Goal: Transaction & Acquisition: Purchase product/service

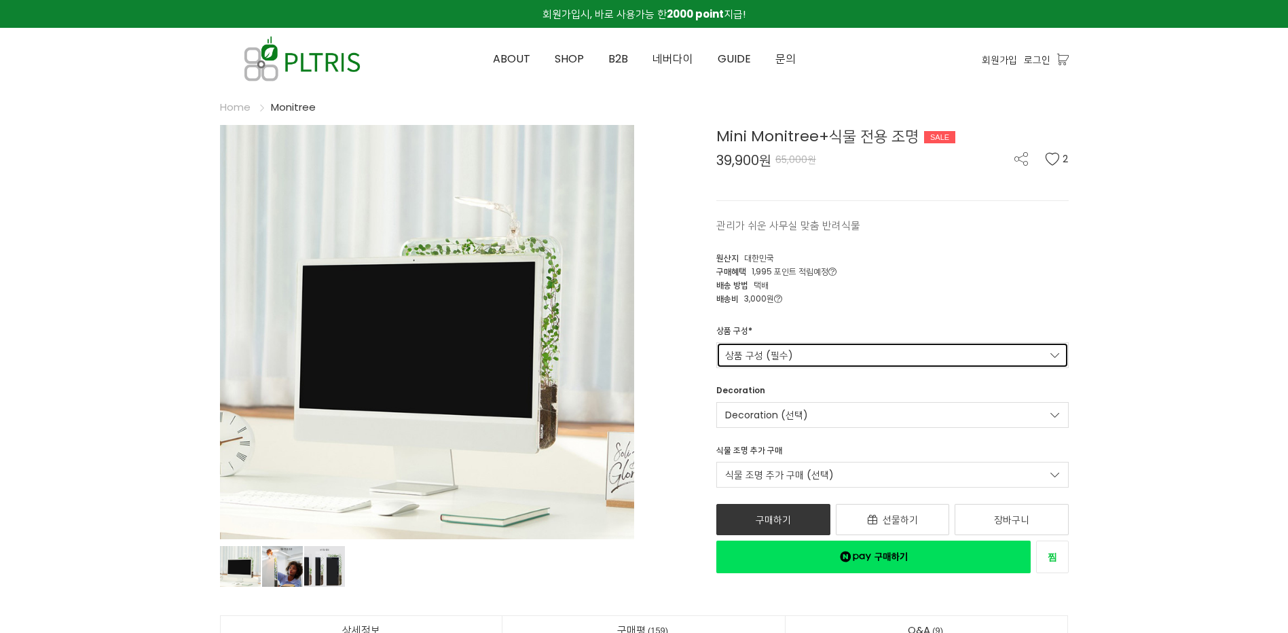
click at [970, 358] on link "상품 구성 (필수)" at bounding box center [892, 355] width 352 height 26
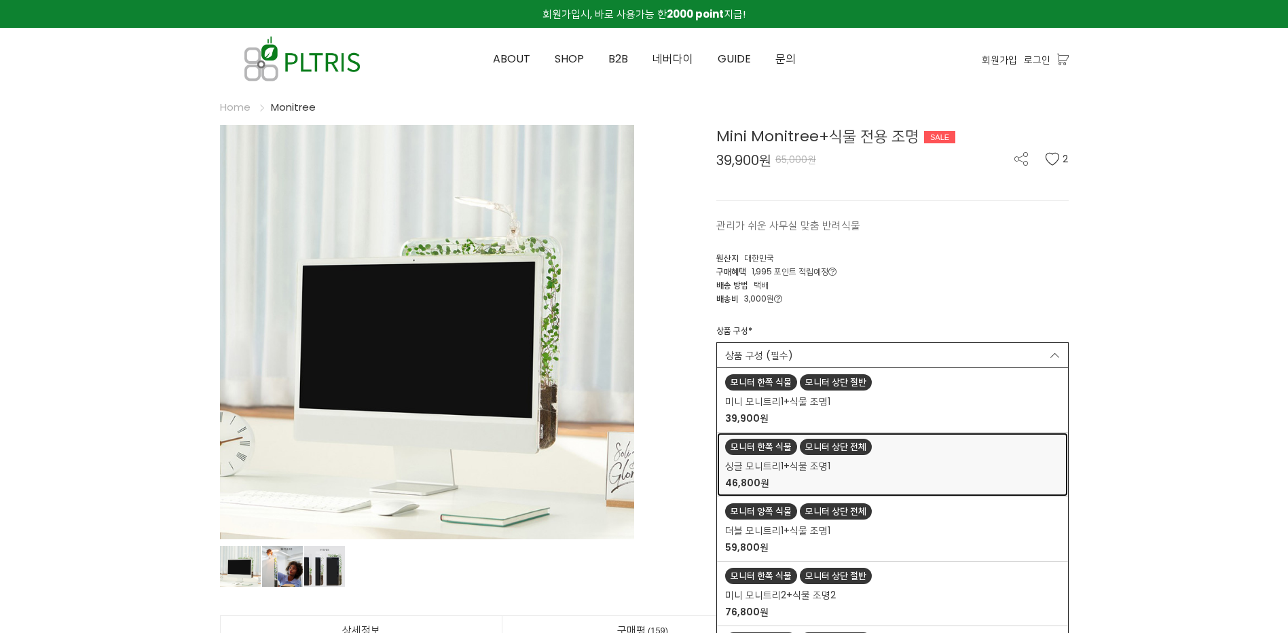
click at [867, 475] on div "싱글 모니트리1+식물 조명1 46,800원" at bounding box center [892, 474] width 335 height 31
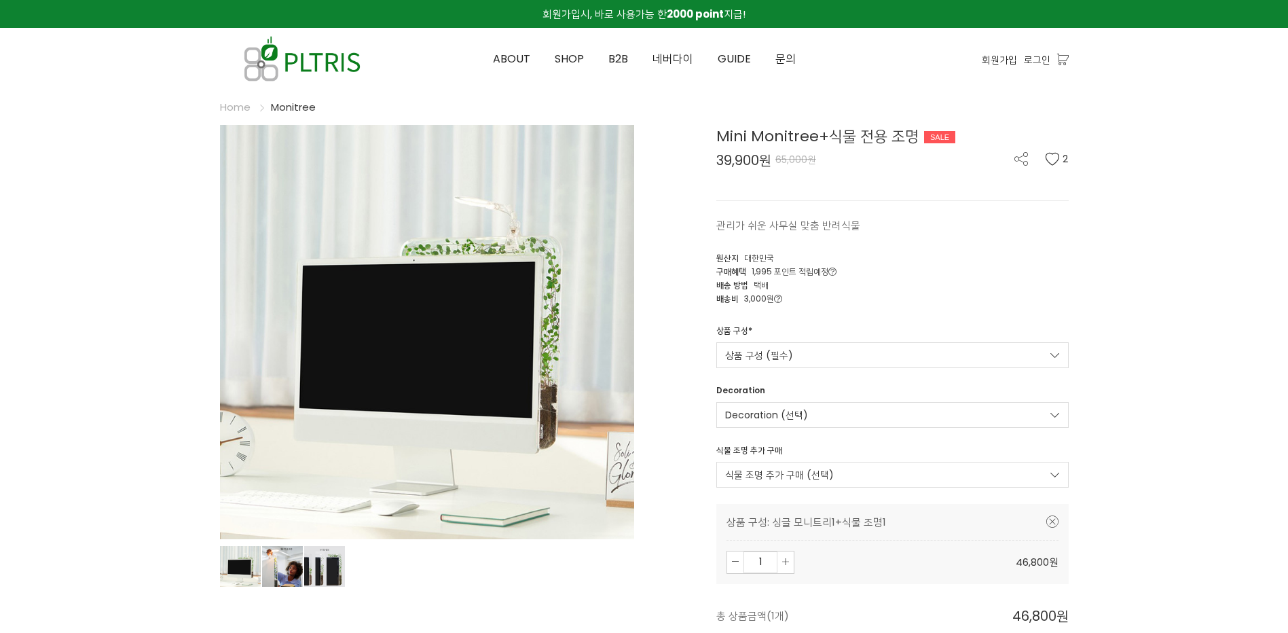
click at [836, 416] on link "Decoration (선택)" at bounding box center [892, 415] width 352 height 26
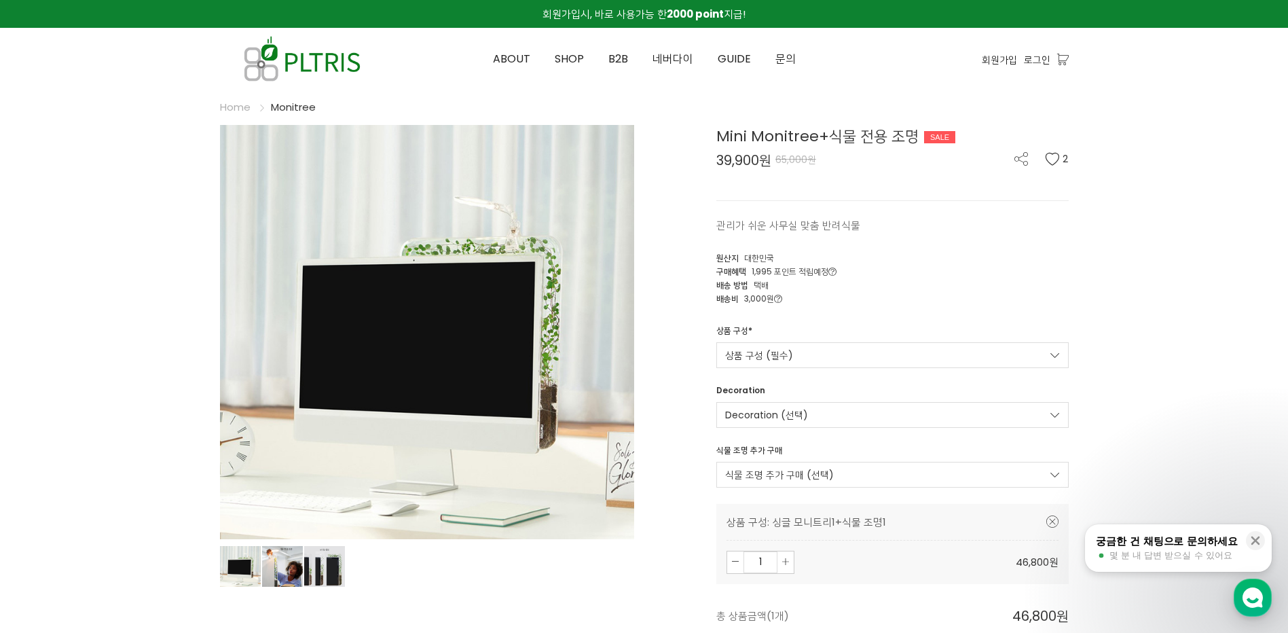
click at [988, 294] on div "배송비 3,000원" at bounding box center [892, 298] width 352 height 14
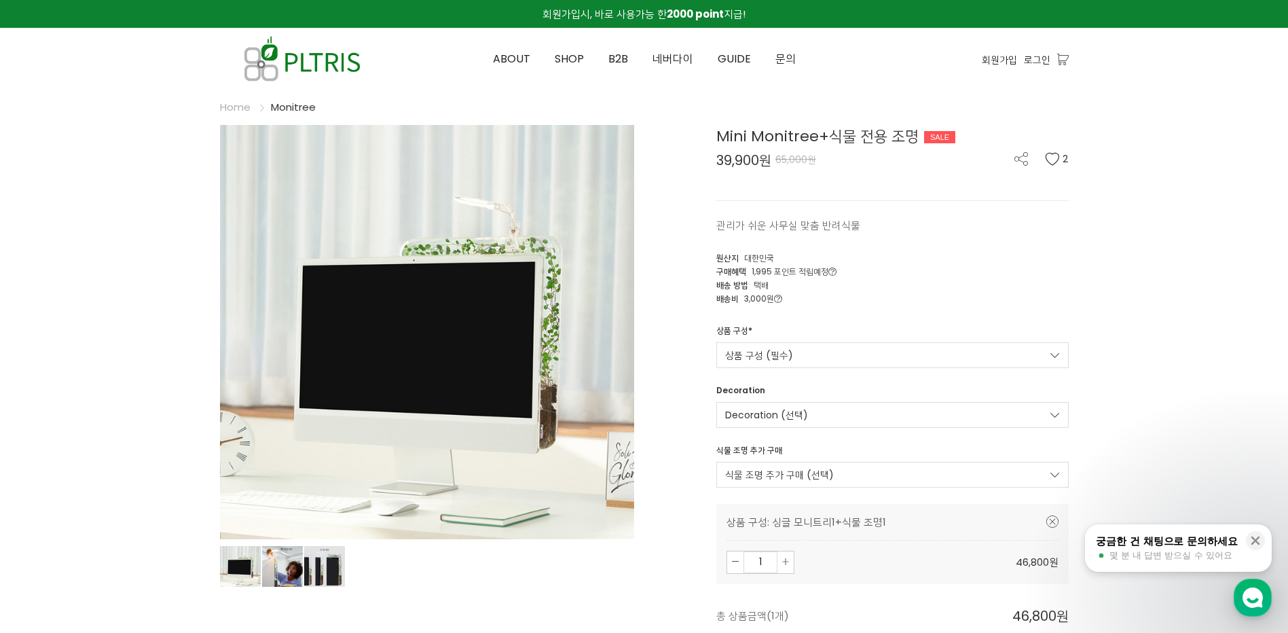
click at [1029, 278] on div "배송 방법 택배" at bounding box center [892, 285] width 352 height 14
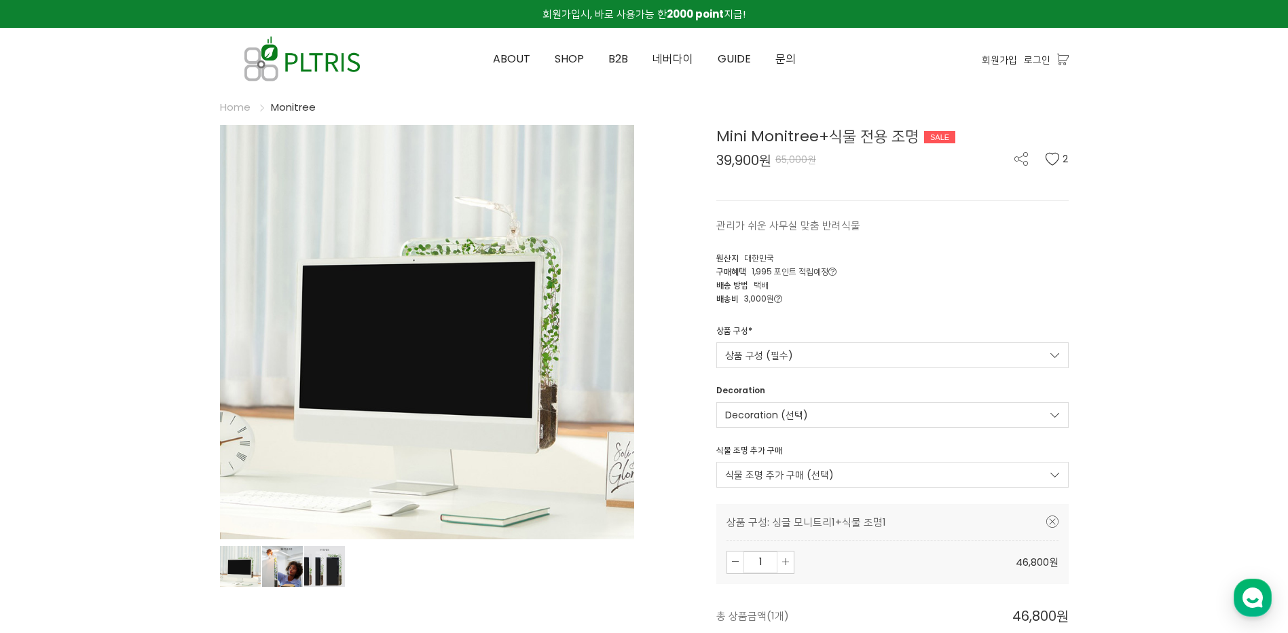
scroll to position [1358, 0]
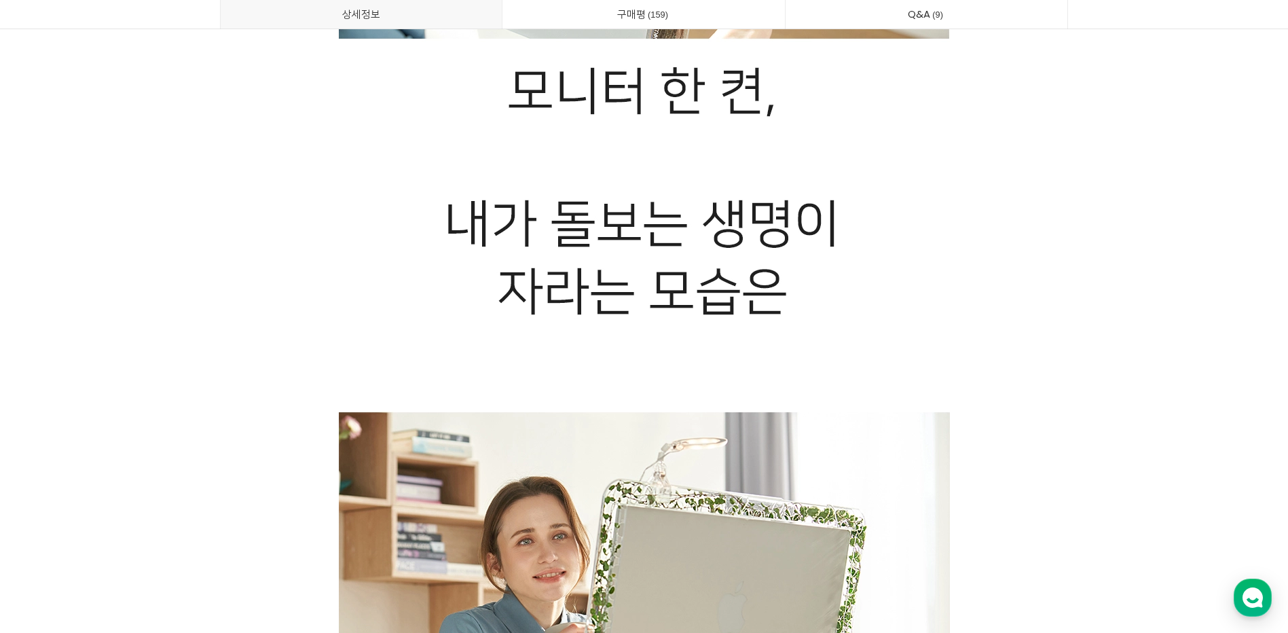
scroll to position [2037, 0]
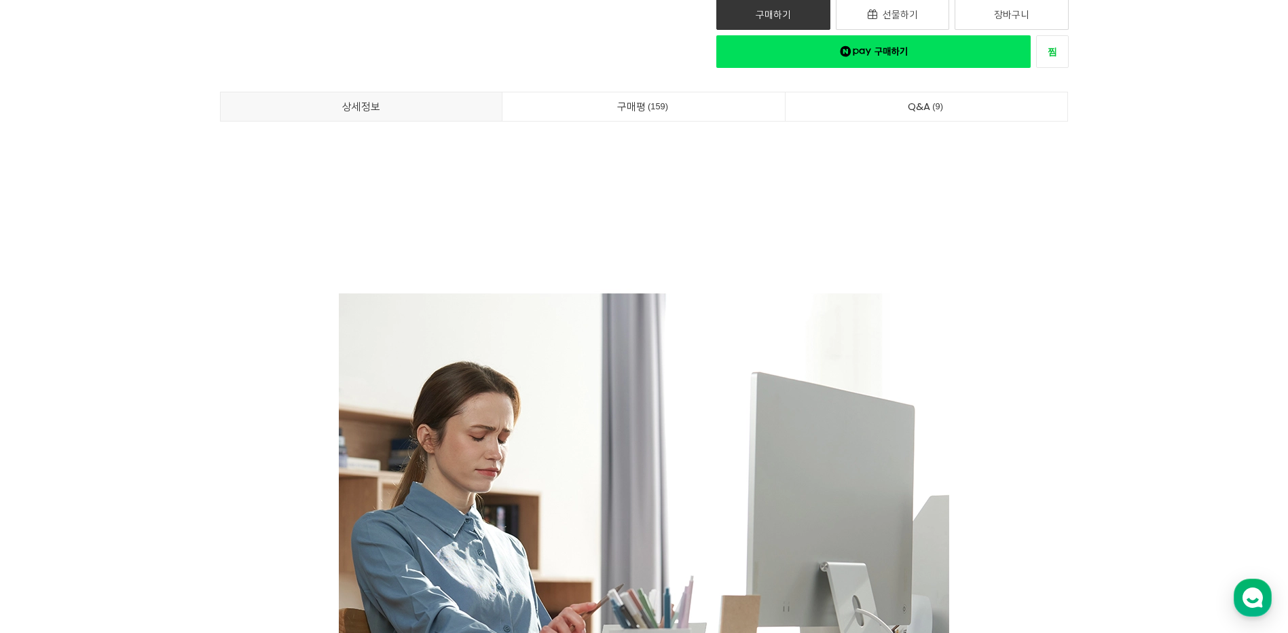
scroll to position [0, 0]
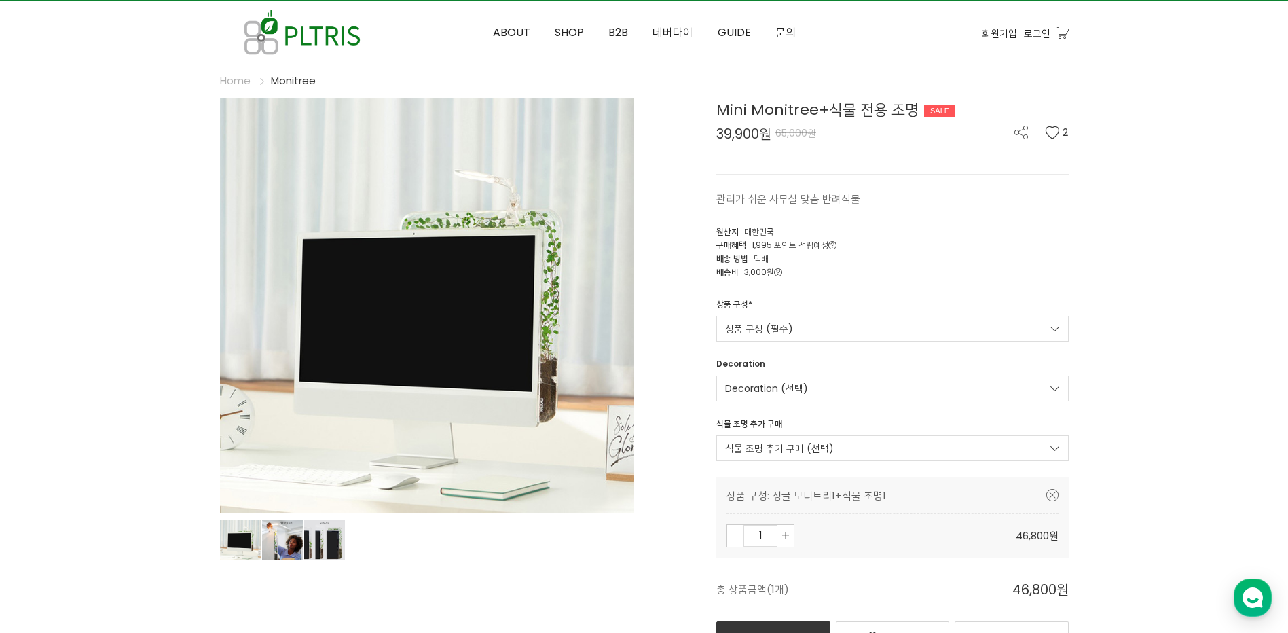
scroll to position [0, 0]
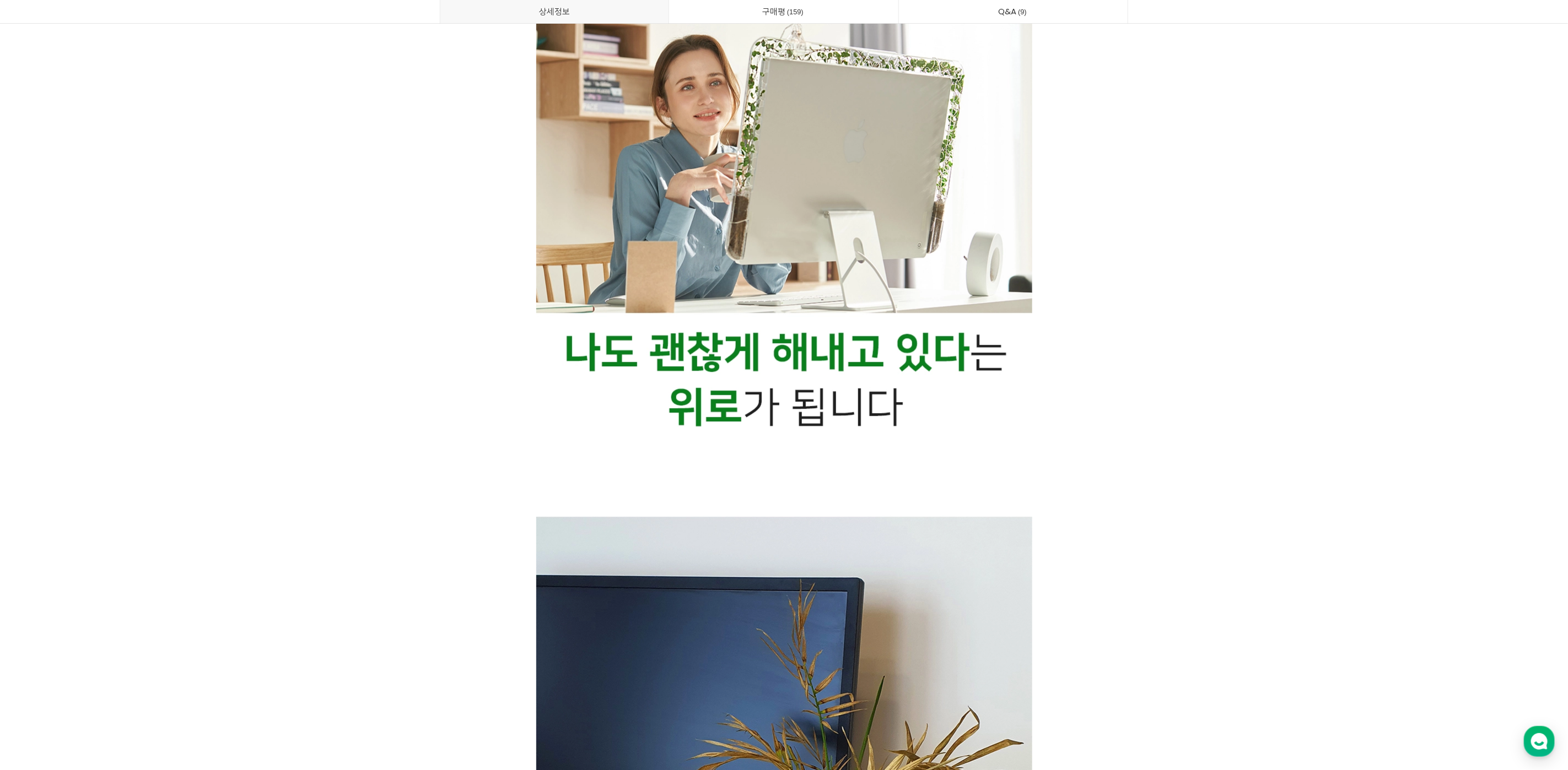
scroll to position [1799, 0]
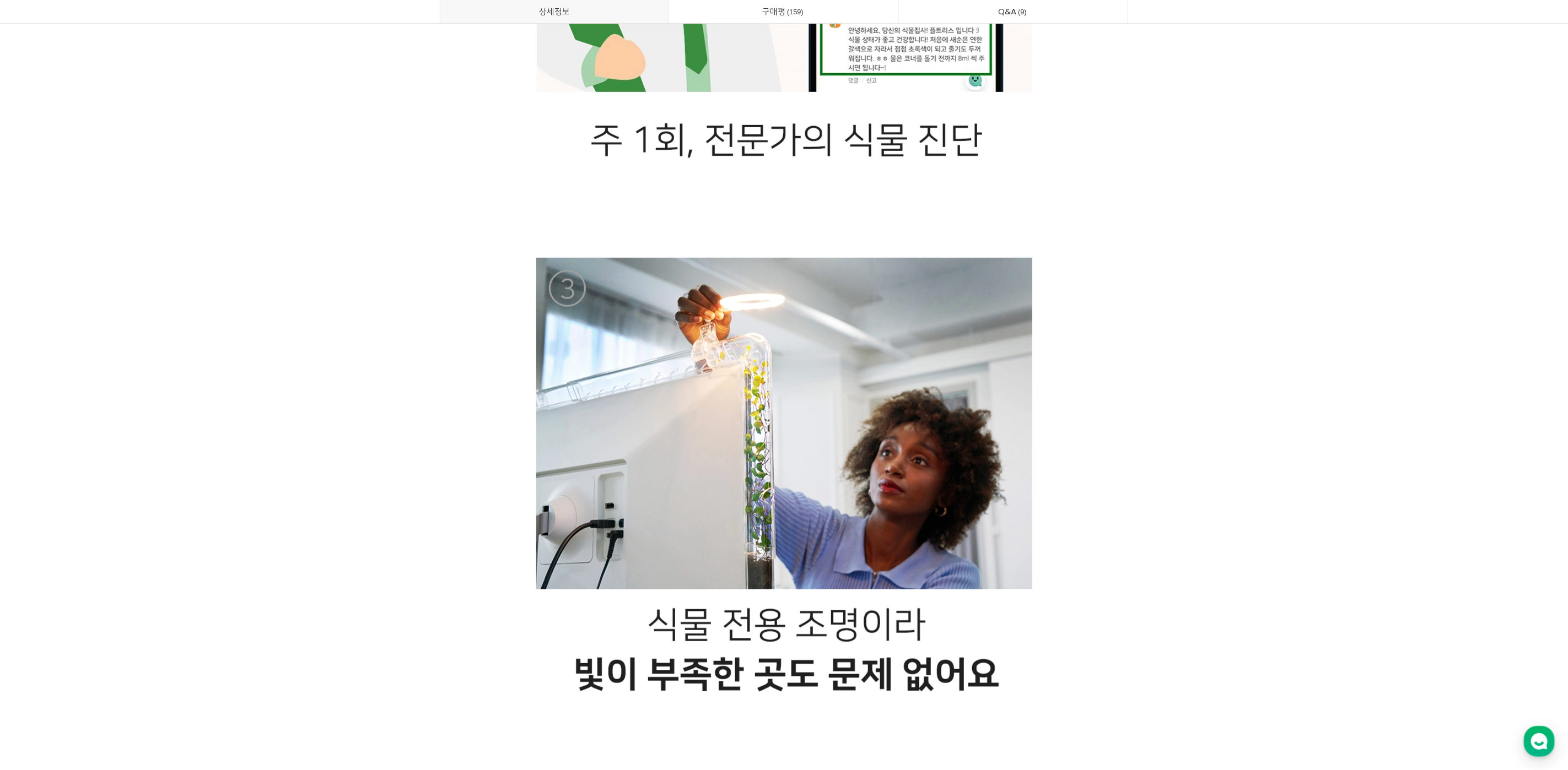
scroll to position [6757, 0]
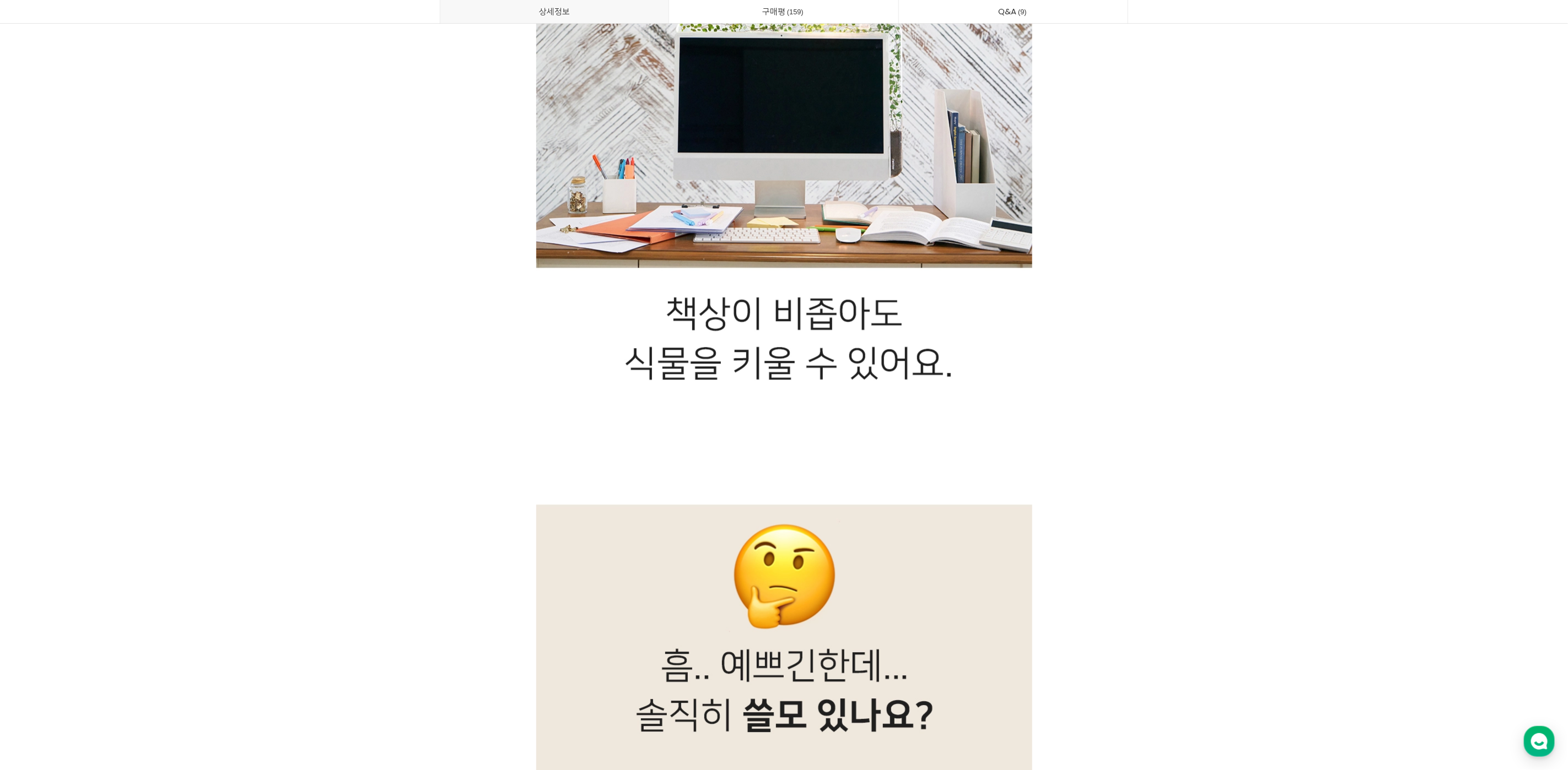
scroll to position [8409, 0]
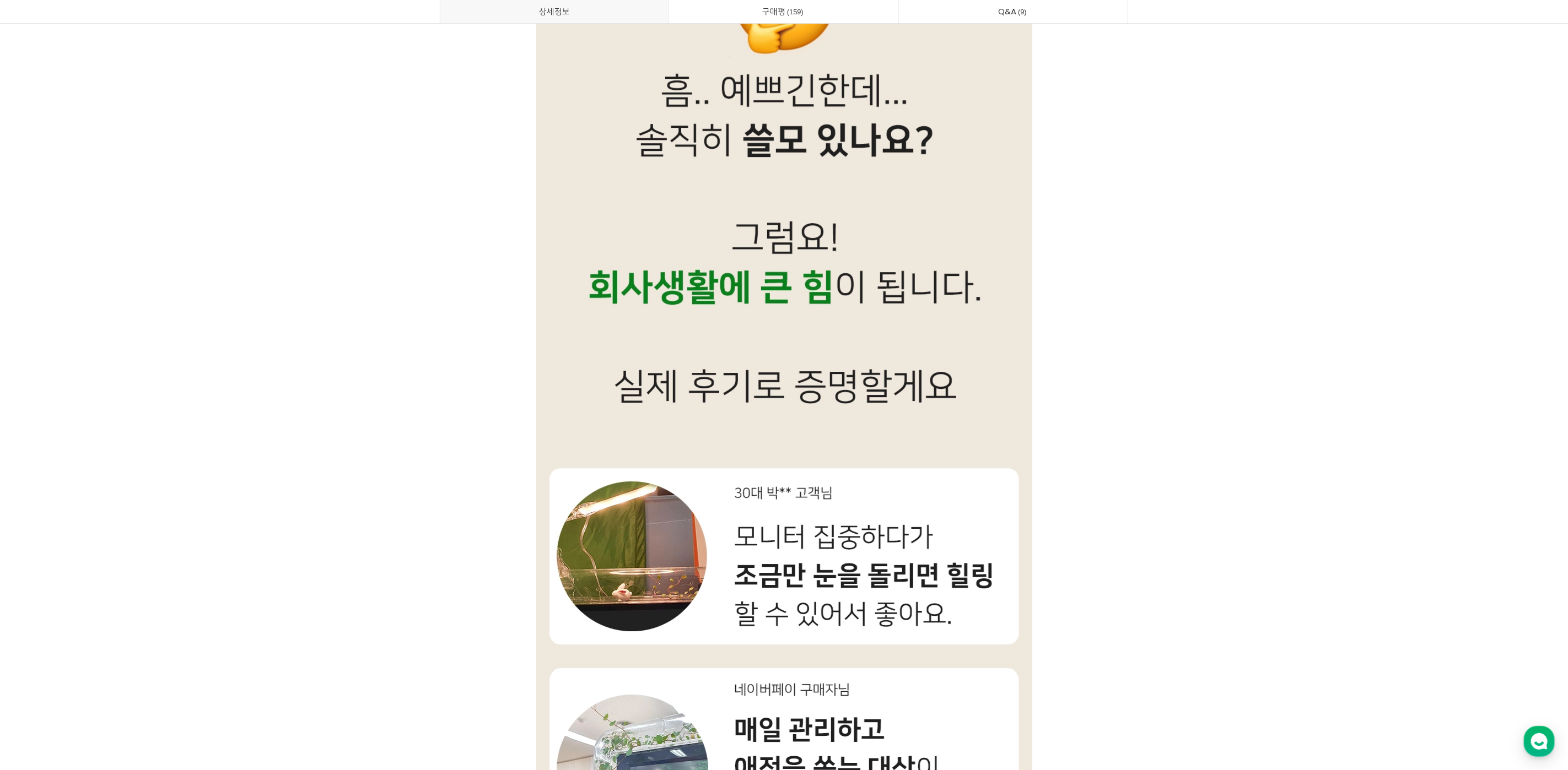
scroll to position [8685, 0]
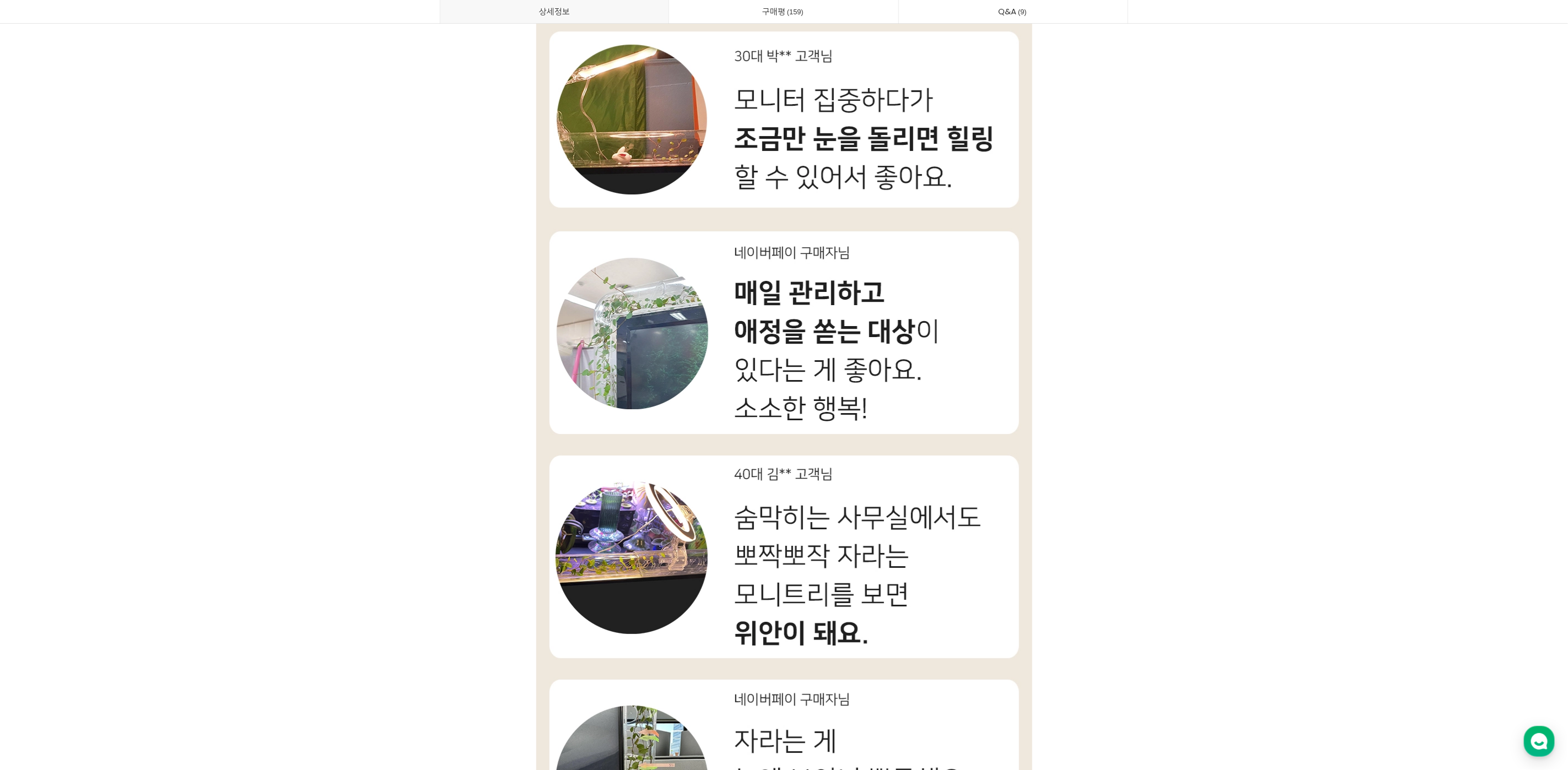
scroll to position [9236, 0]
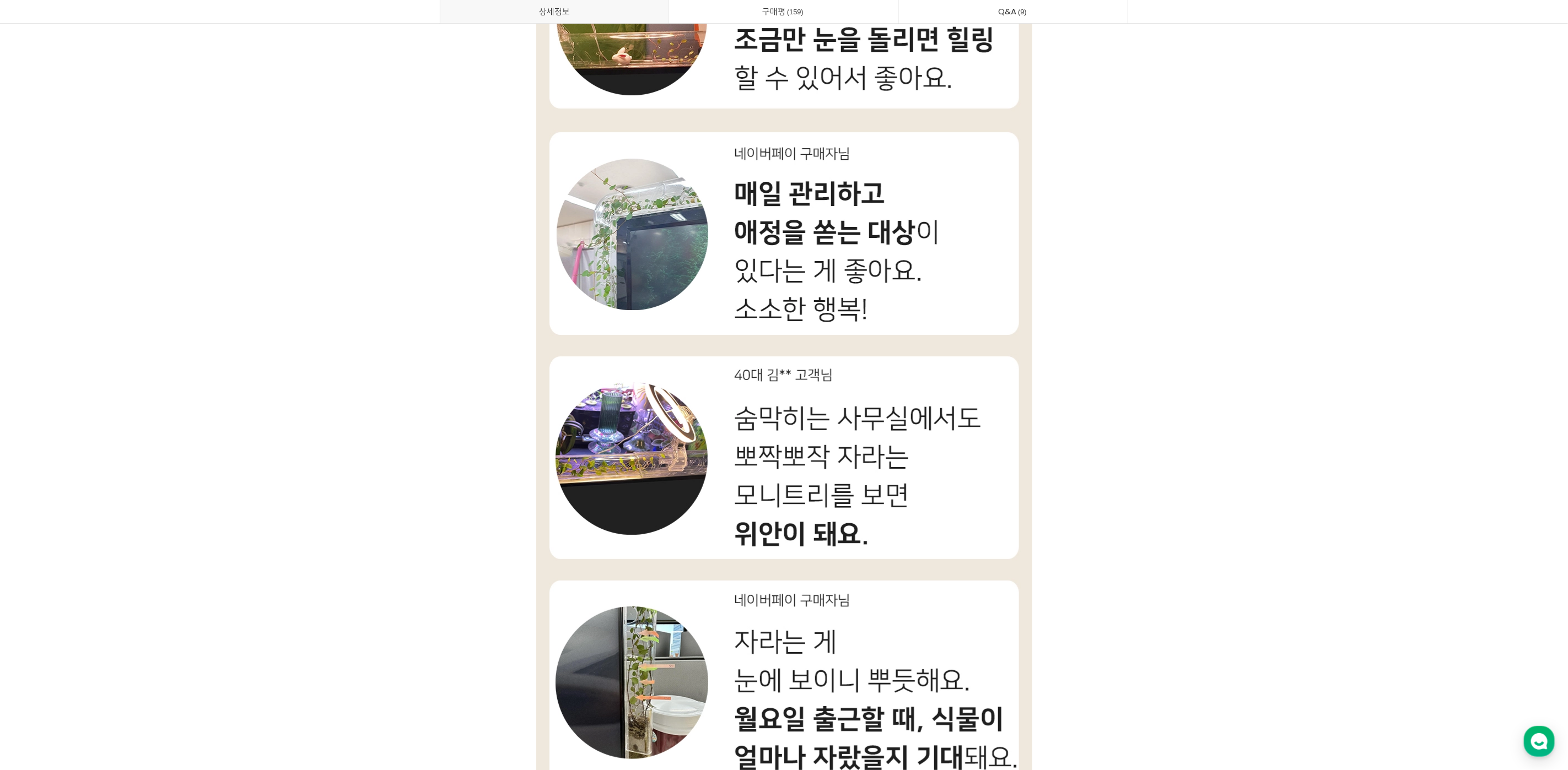
drag, startPoint x: 1316, startPoint y: 320, endPoint x: 1321, endPoint y: 316, distance: 6.4
drag, startPoint x: 1325, startPoint y: 266, endPoint x: 1336, endPoint y: 268, distance: 11.2
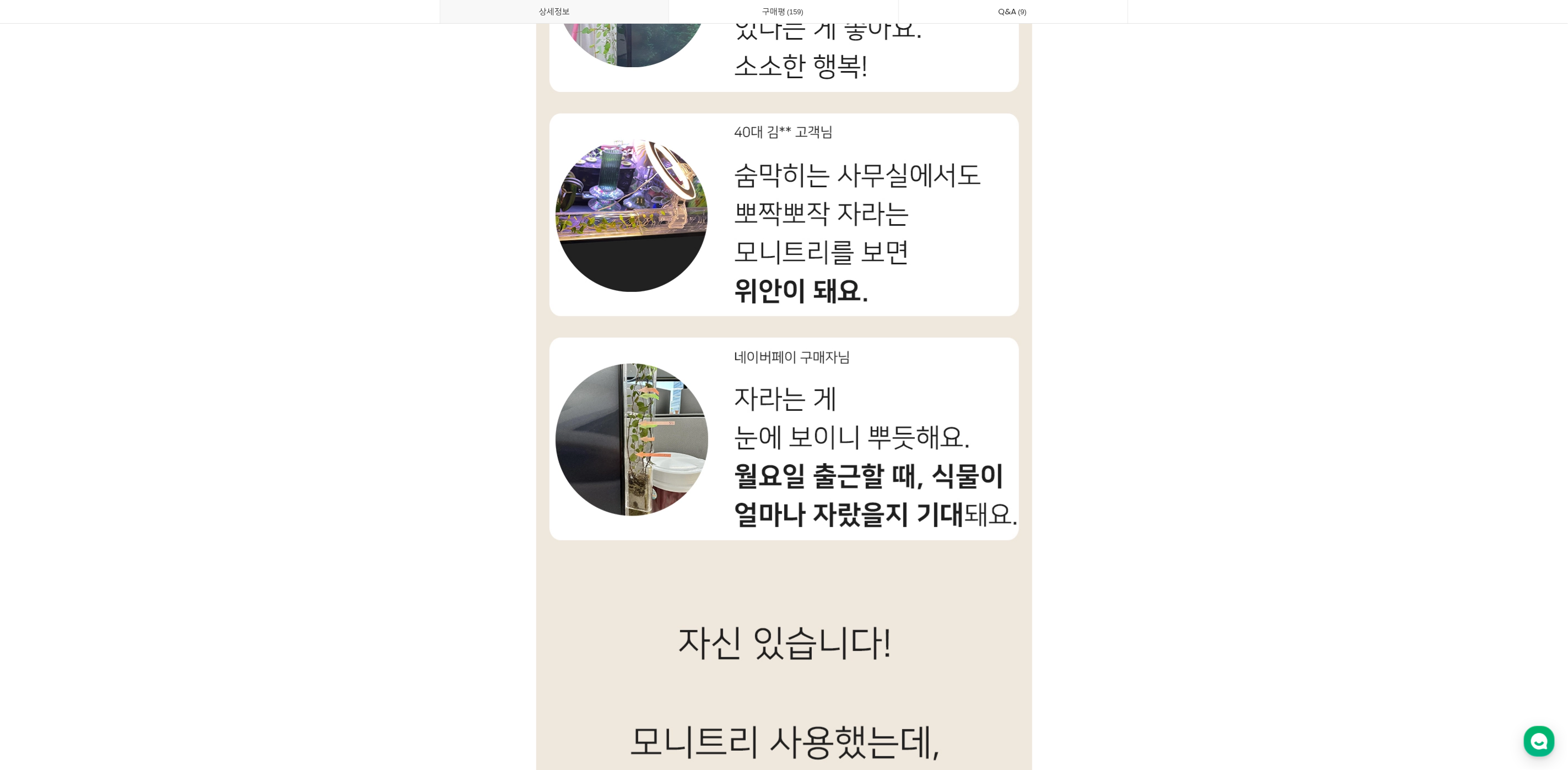
scroll to position [9511, 0]
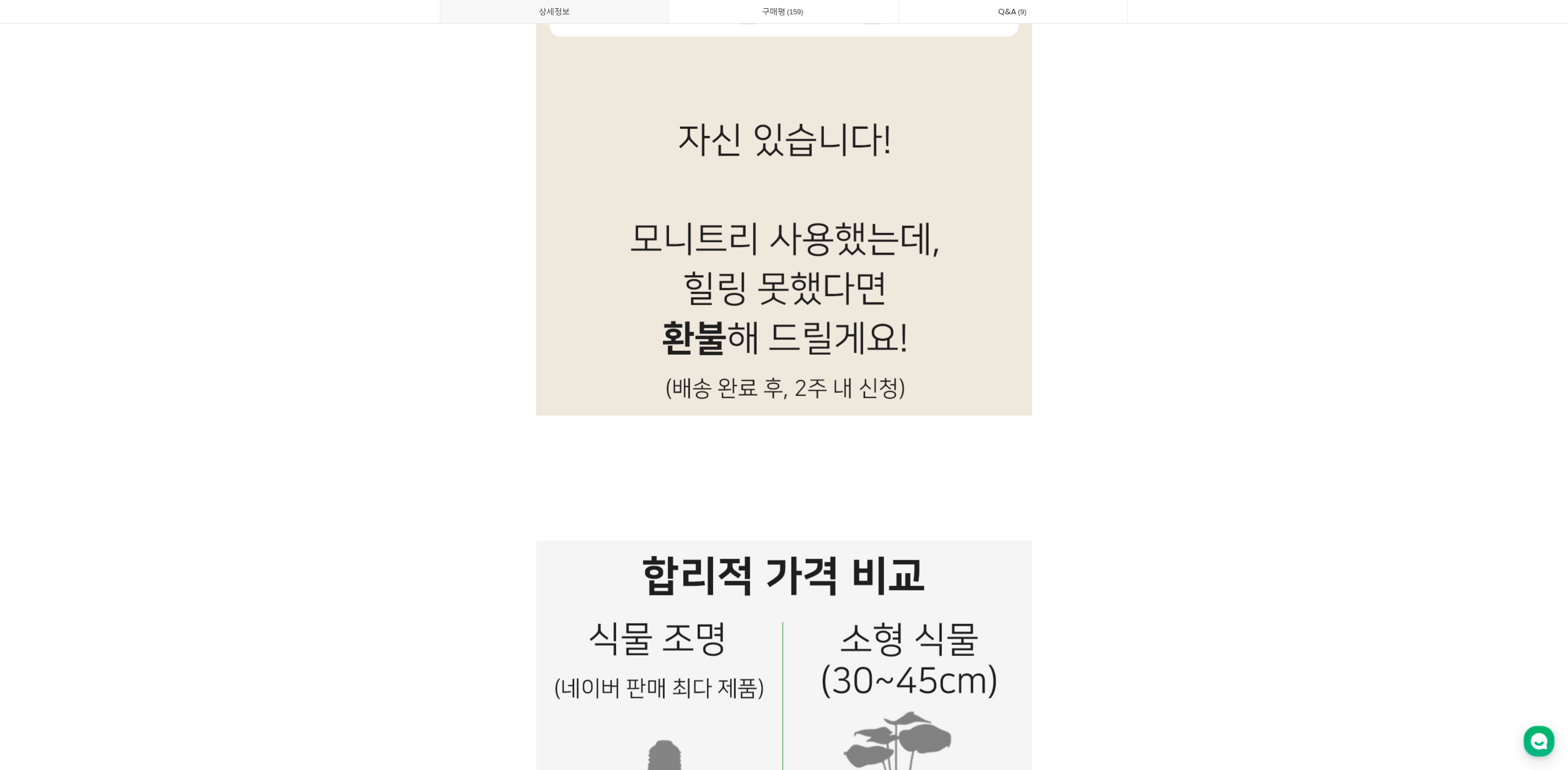
scroll to position [10062, 0]
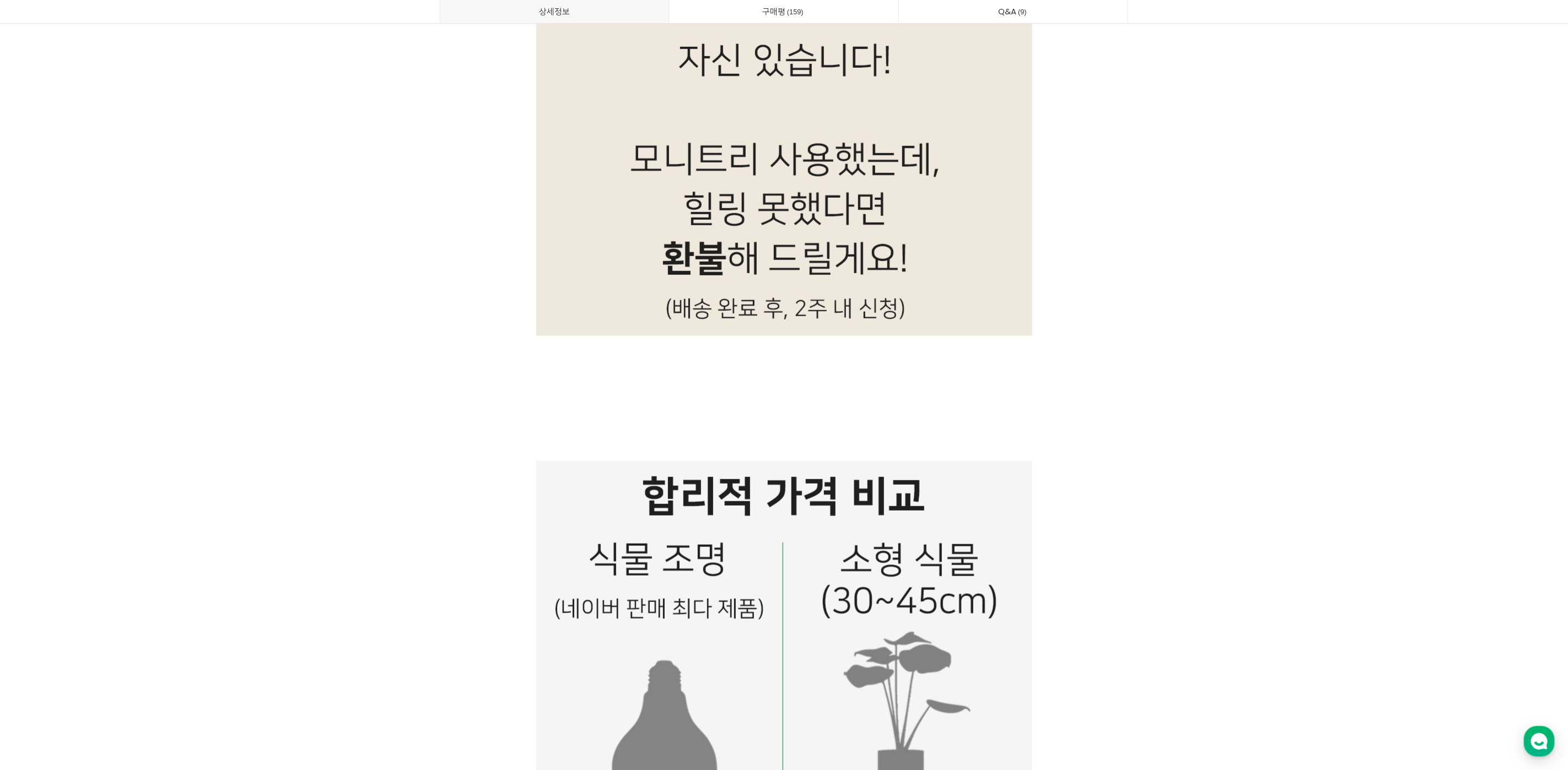
drag, startPoint x: 1218, startPoint y: 289, endPoint x: 1235, endPoint y: 303, distance: 22.0
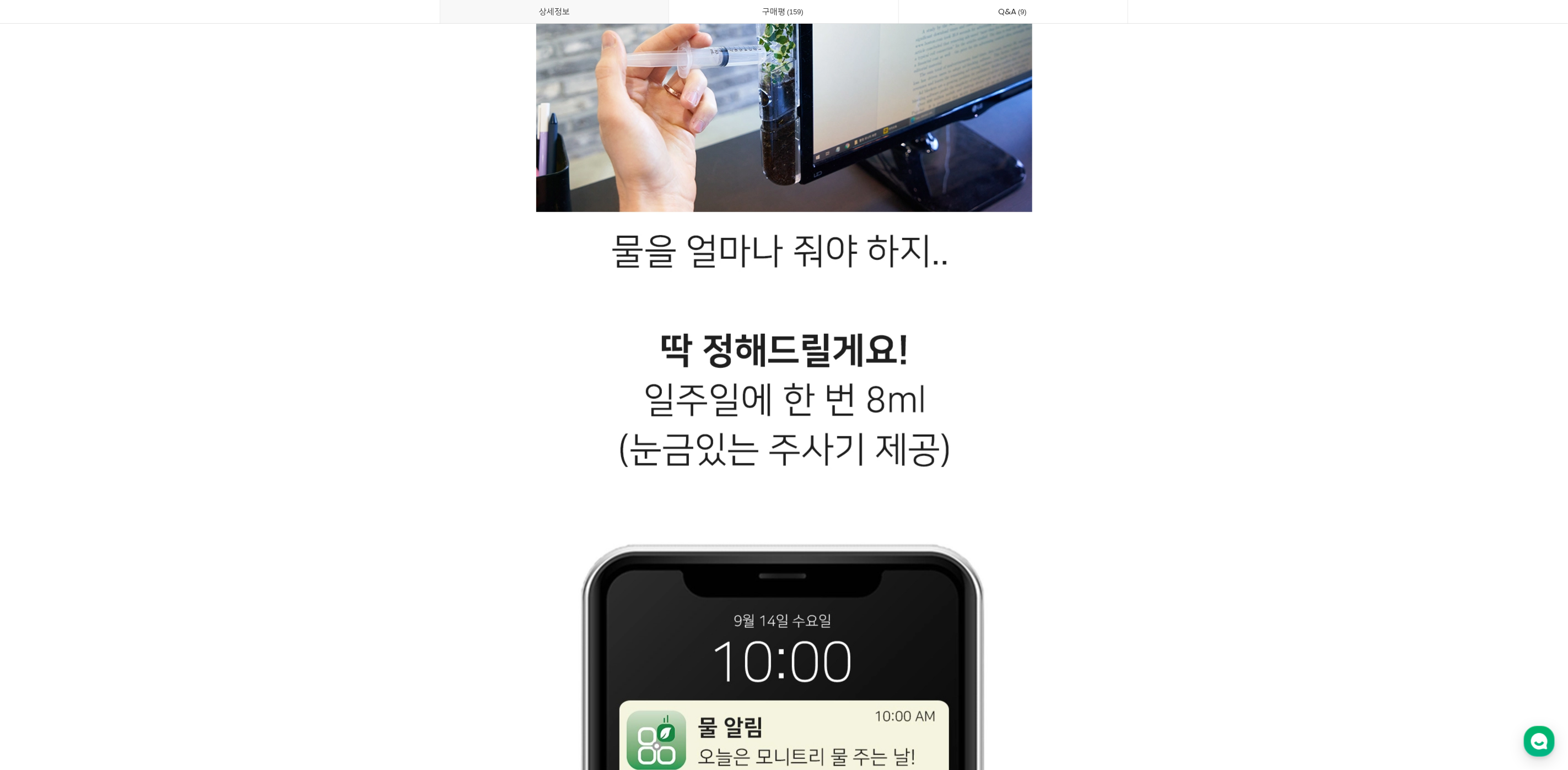
scroll to position [13092, 0]
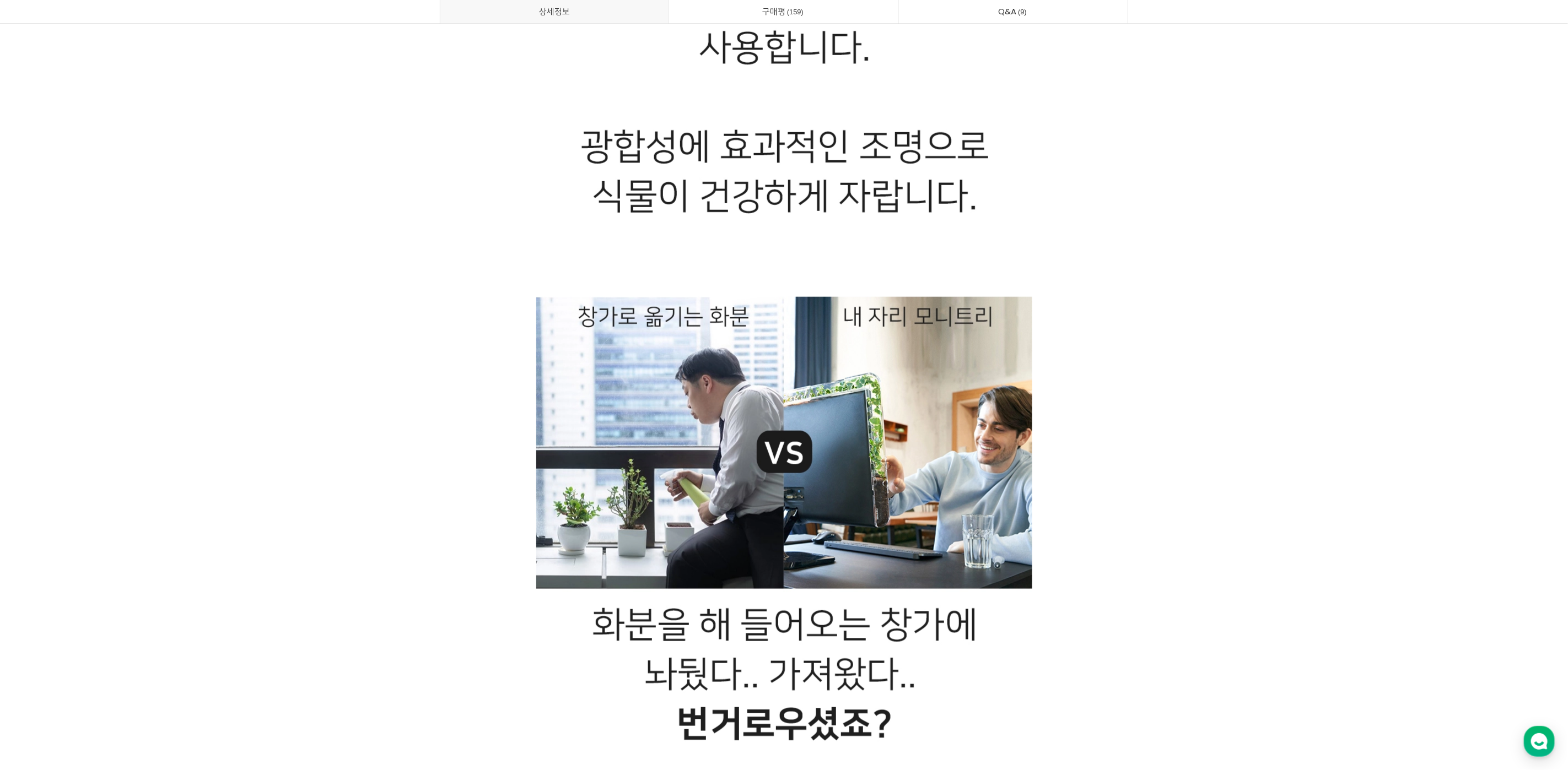
scroll to position [16673, 0]
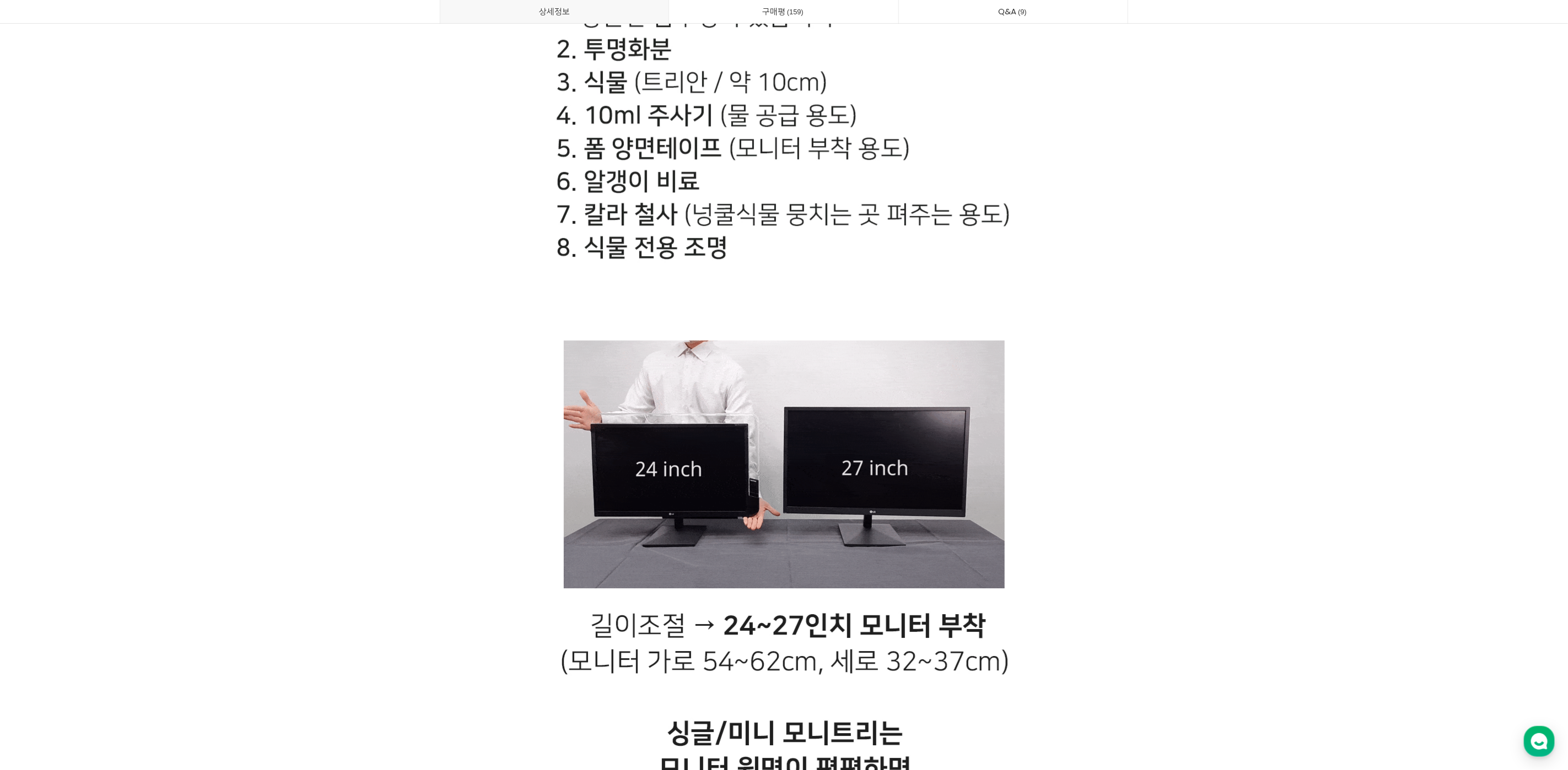
scroll to position [24385, 0]
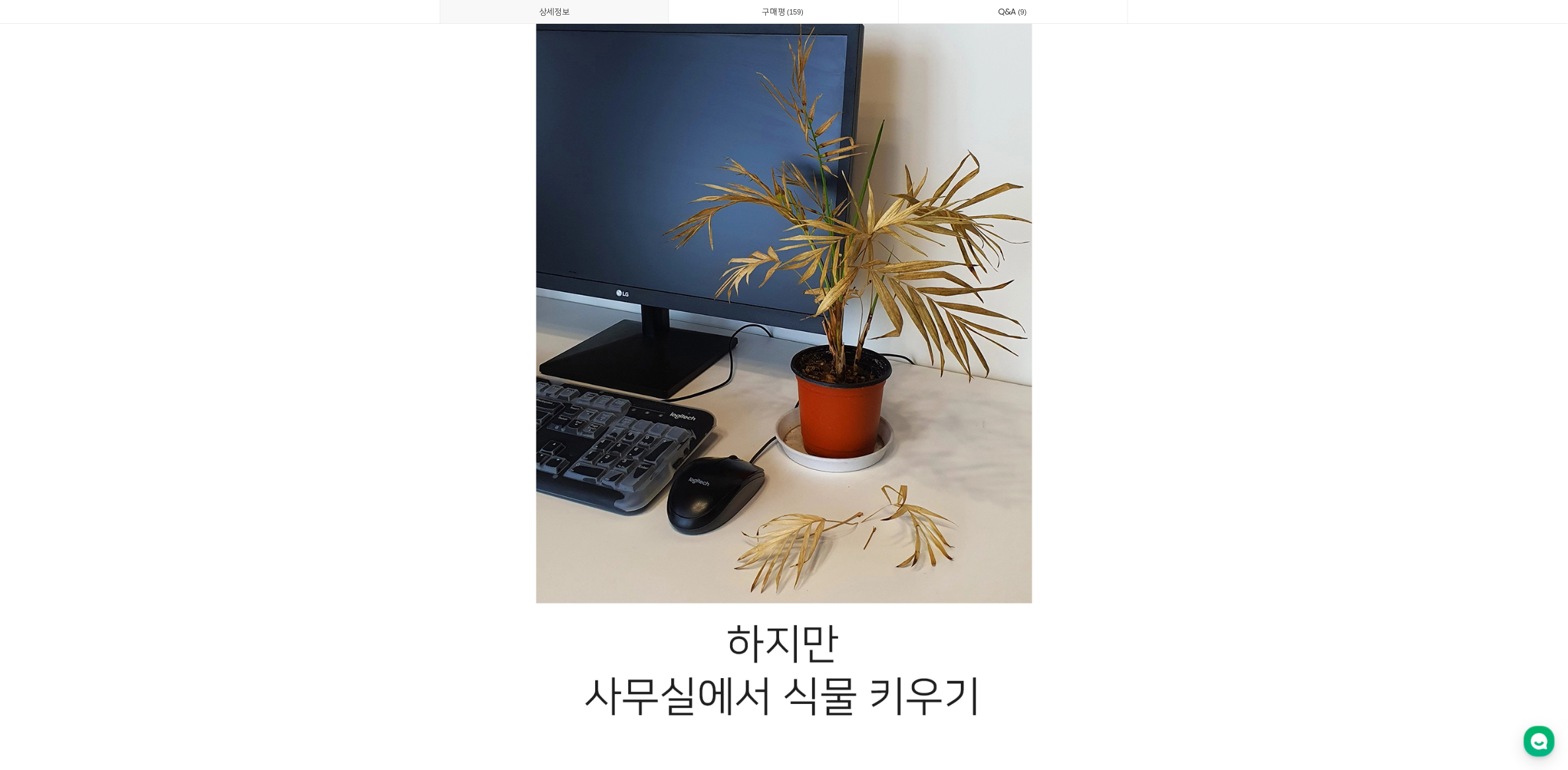
scroll to position [0, 0]
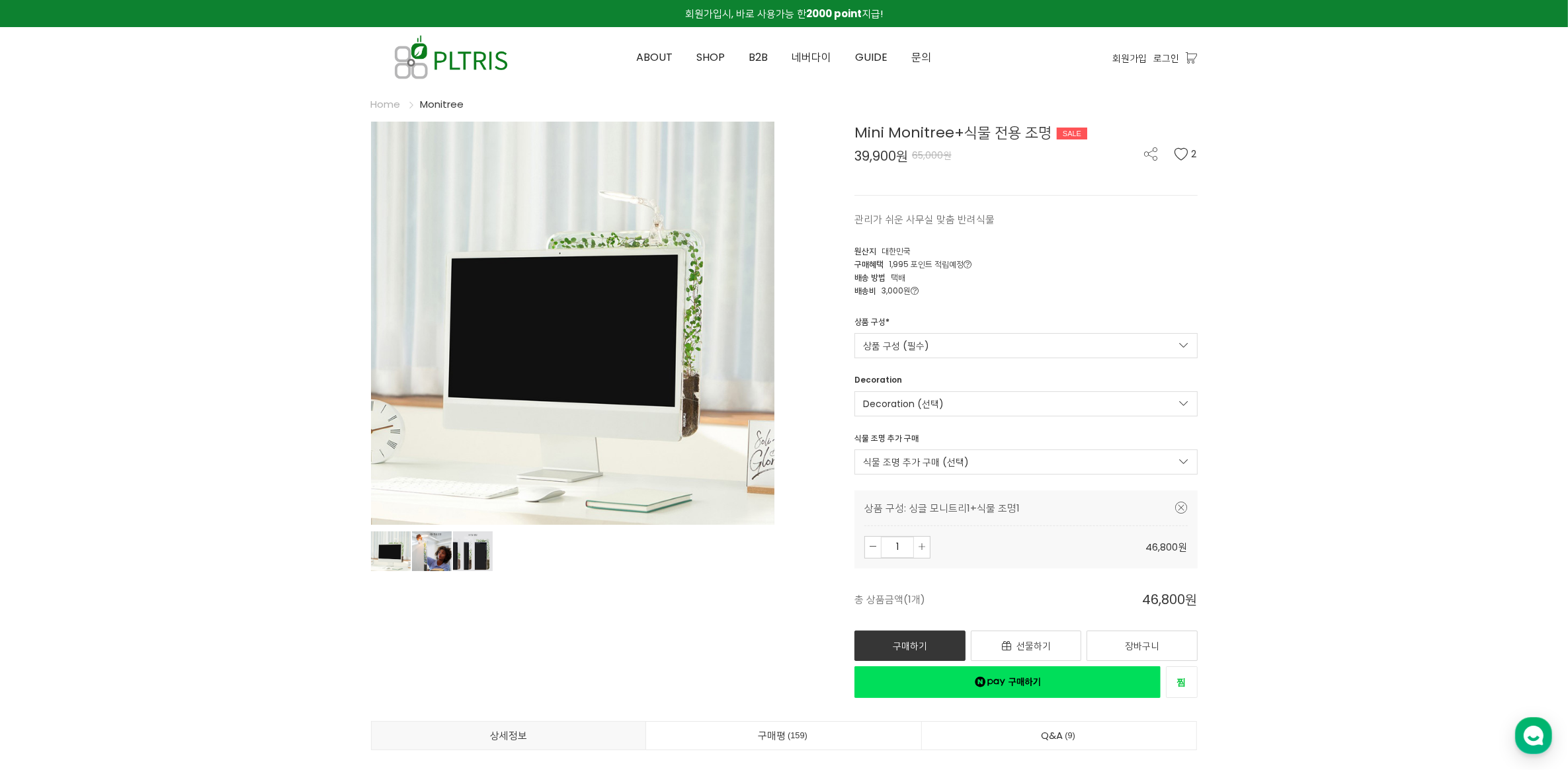
drag, startPoint x: 1405, startPoint y: 253, endPoint x: 1342, endPoint y: 241, distance: 64.1
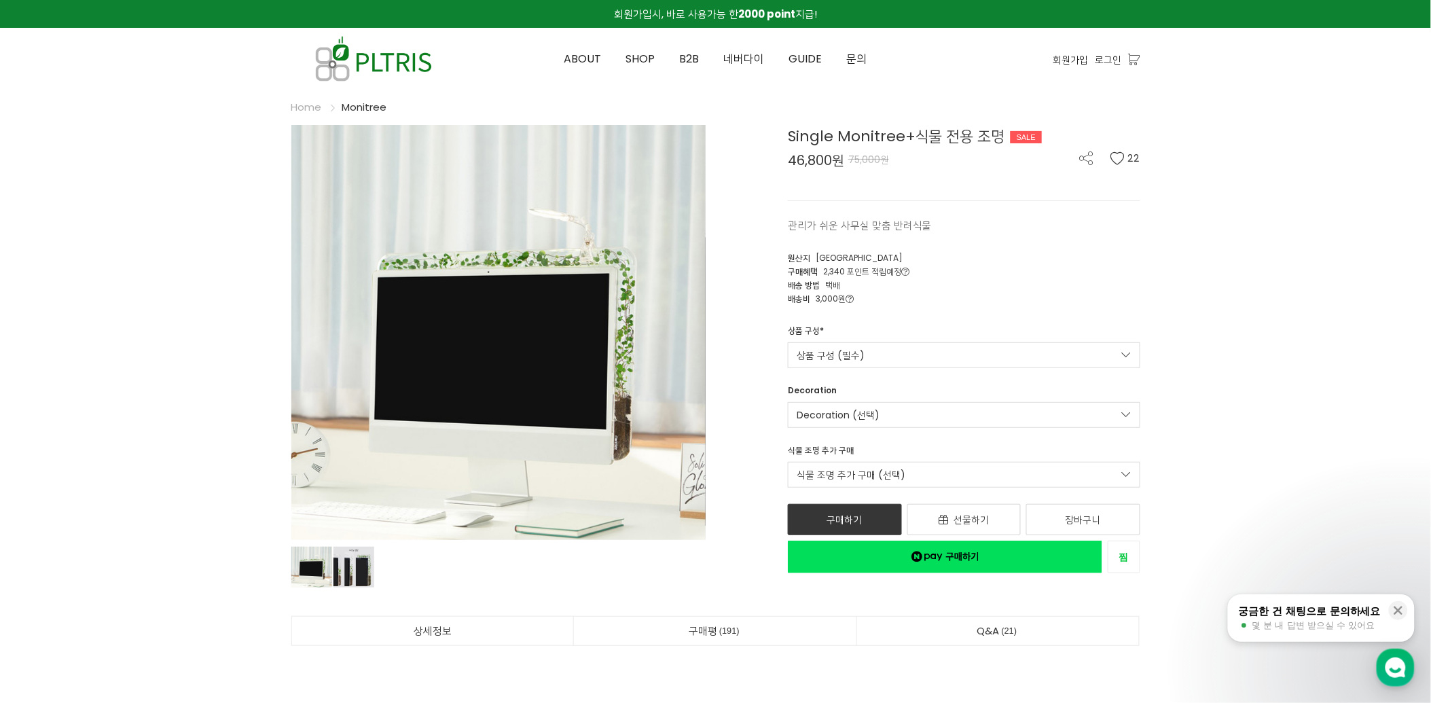
click at [1102, 346] on link "상품 구성 (필수)" at bounding box center [964, 355] width 352 height 26
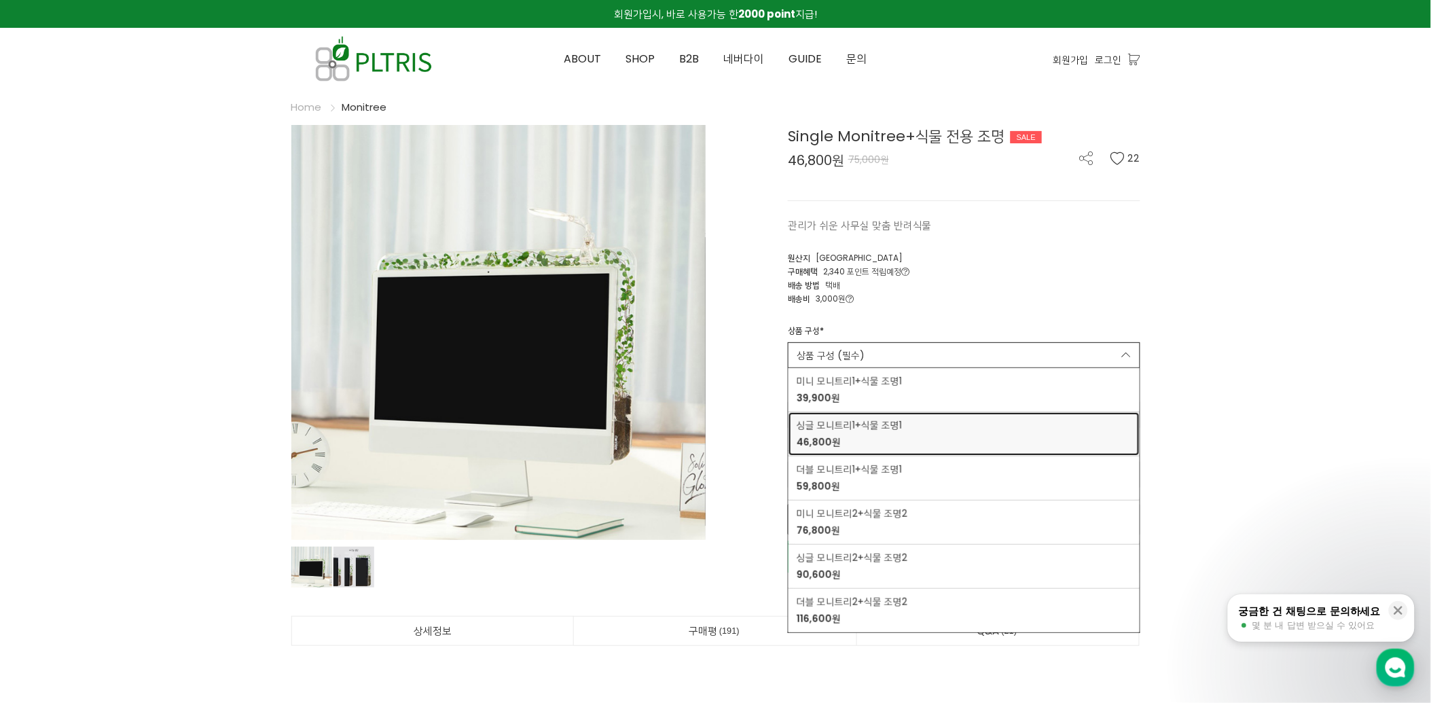
click at [839, 426] on span "싱글 모니트리1+식물 조명1" at bounding box center [848, 425] width 105 height 14
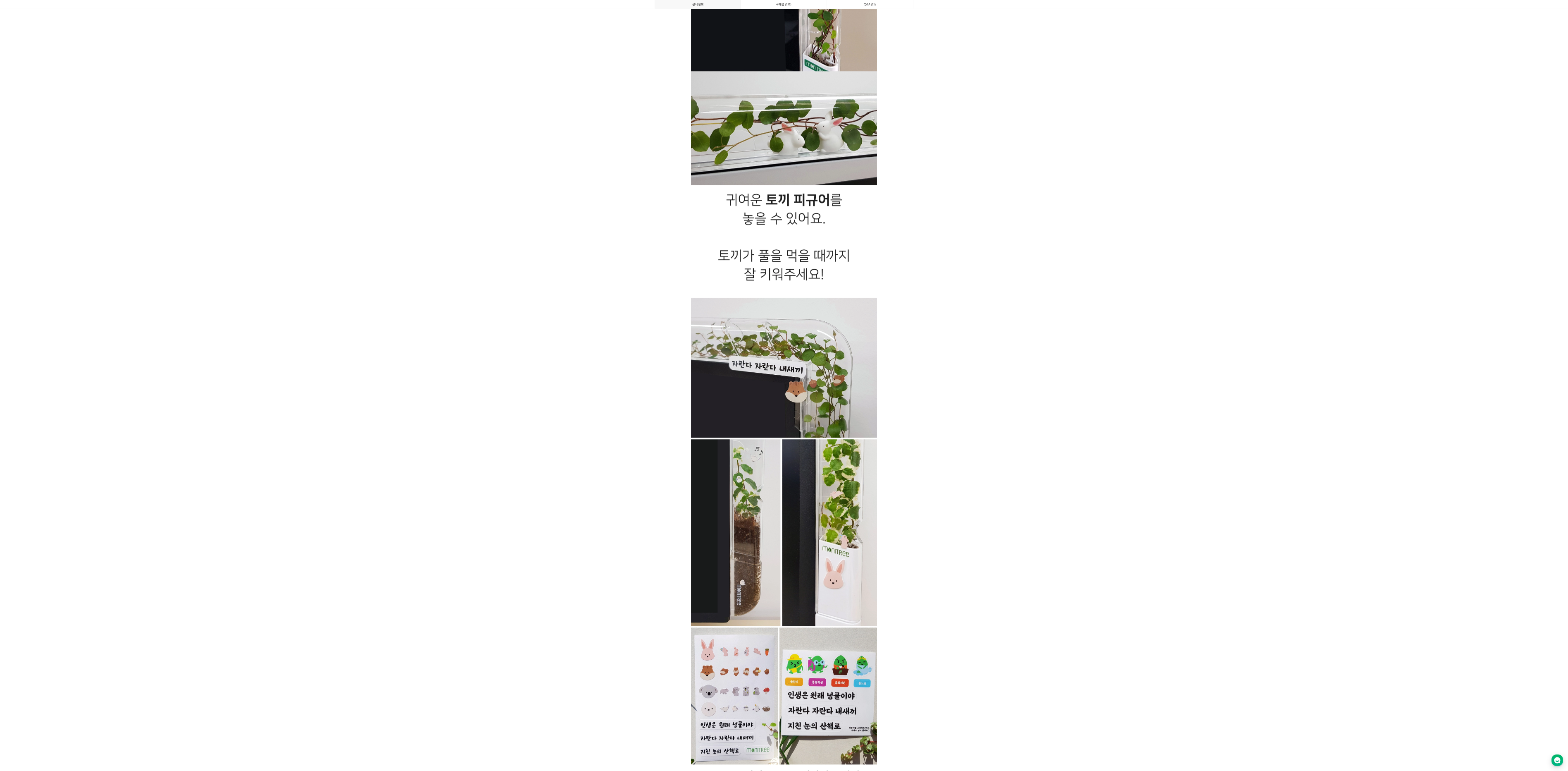
scroll to position [18728, 0]
